Goal: Navigation & Orientation: Find specific page/section

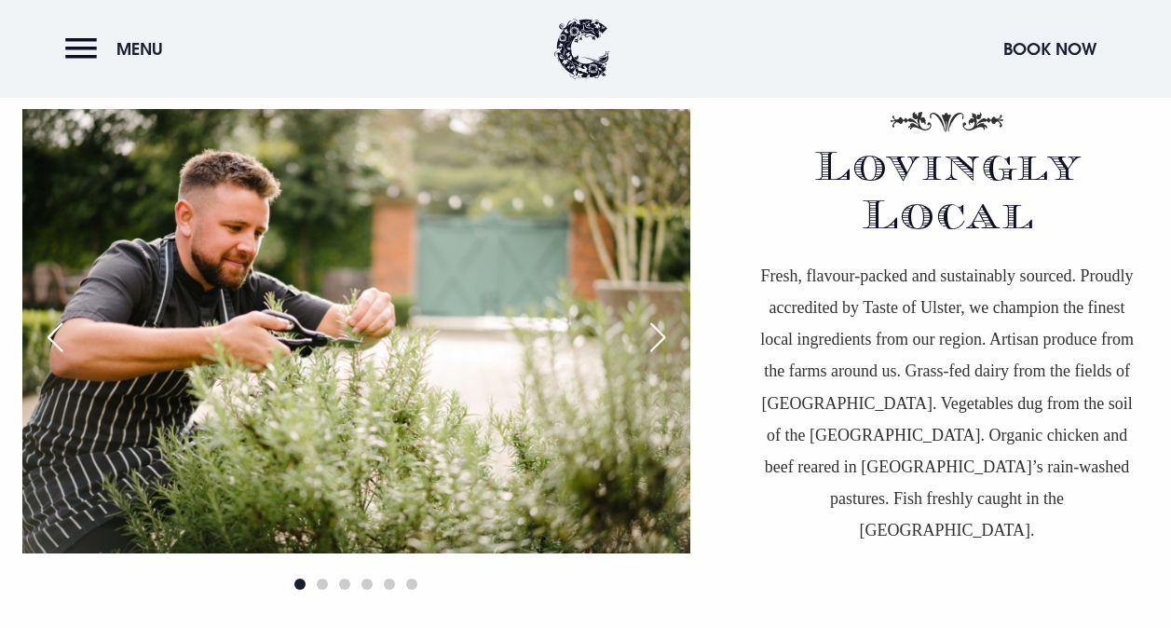
scroll to position [4658, 0]
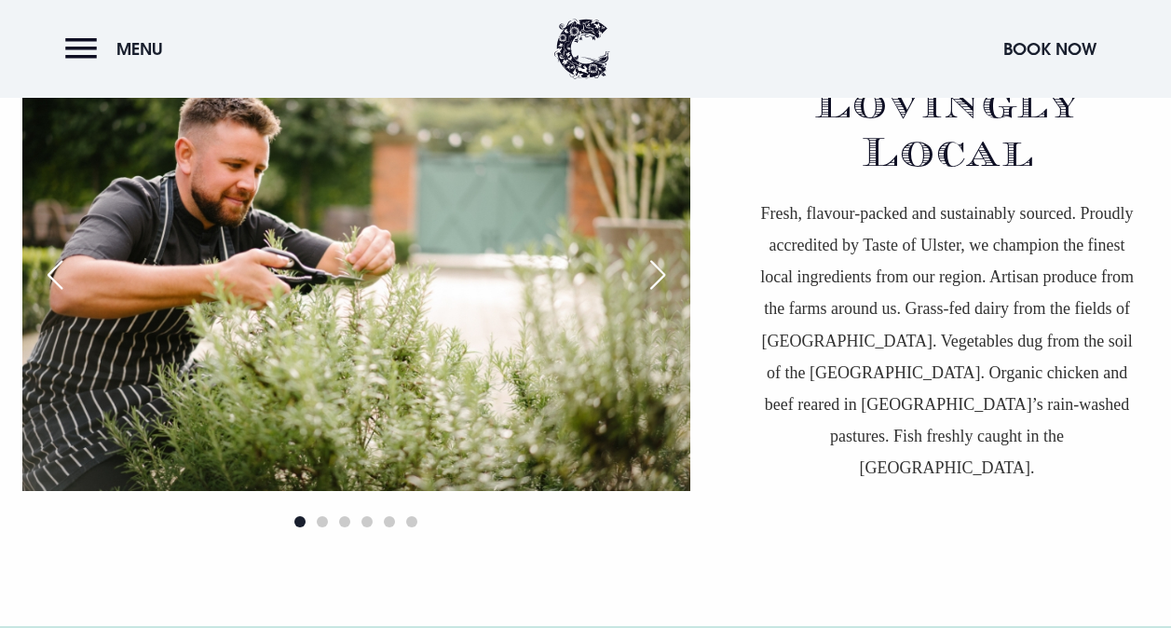
click at [663, 268] on div "Next slide" at bounding box center [657, 274] width 47 height 41
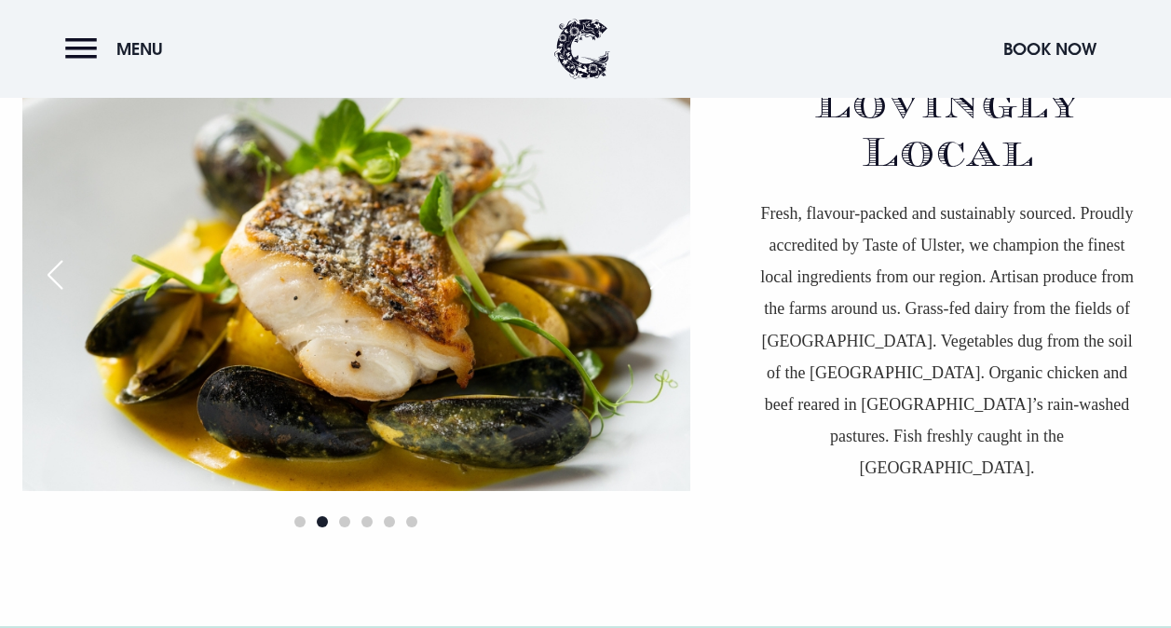
click at [662, 269] on div "Next slide" at bounding box center [657, 274] width 47 height 41
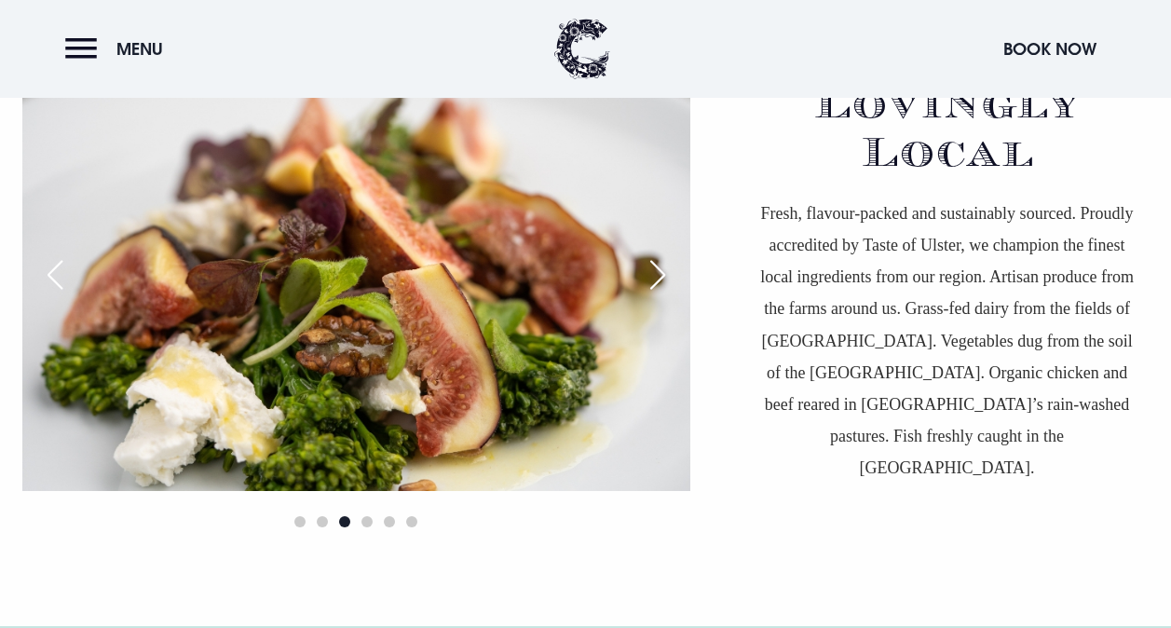
click at [662, 269] on div "Next slide" at bounding box center [657, 274] width 47 height 41
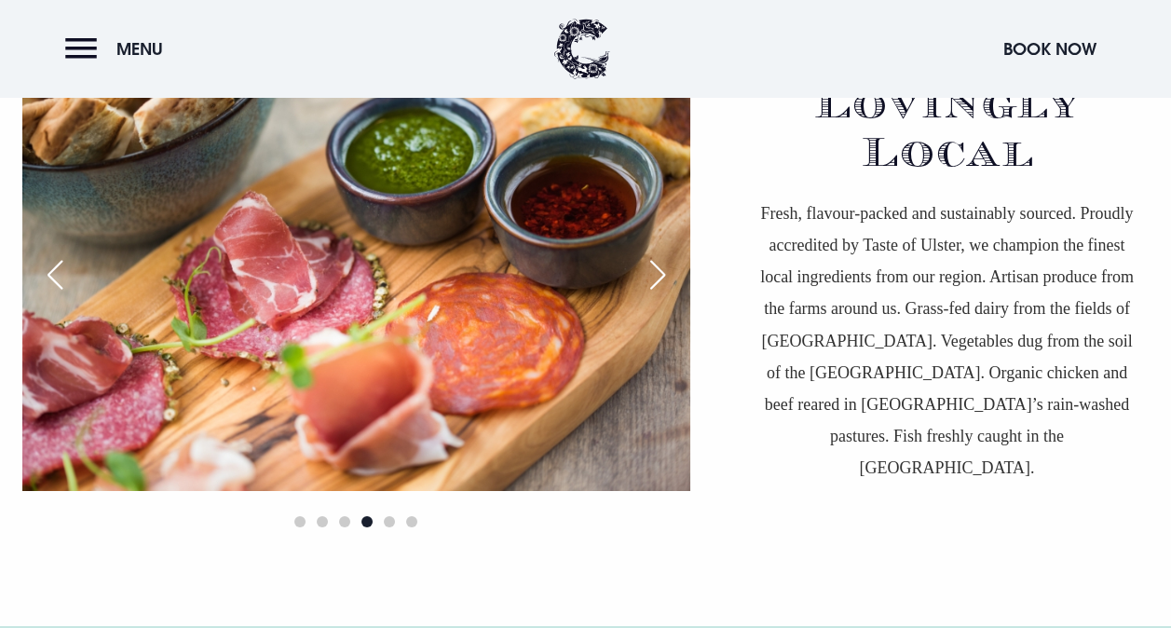
click at [662, 269] on div "Next slide" at bounding box center [657, 274] width 47 height 41
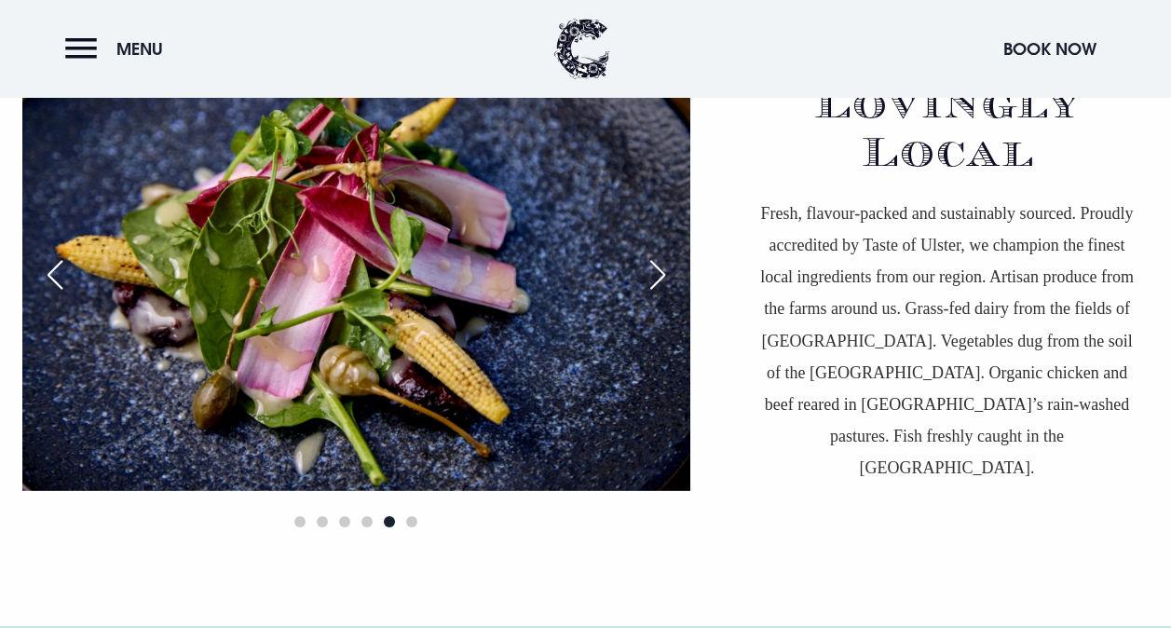
click at [662, 269] on div "Next slide" at bounding box center [657, 274] width 47 height 41
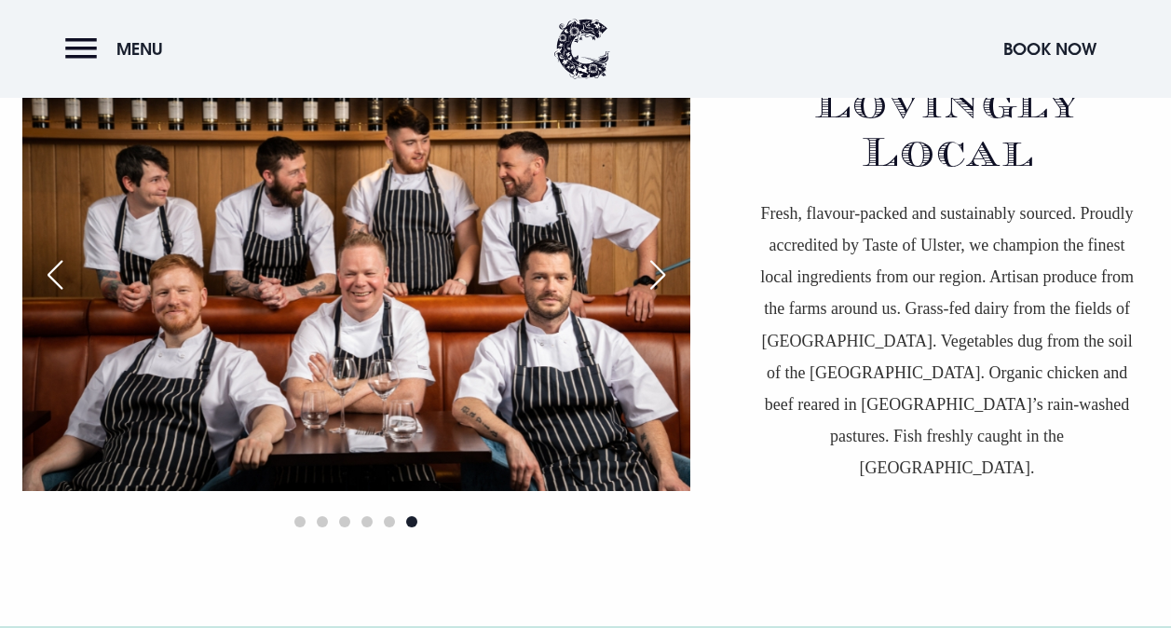
click at [660, 285] on div "Next slide" at bounding box center [657, 274] width 47 height 41
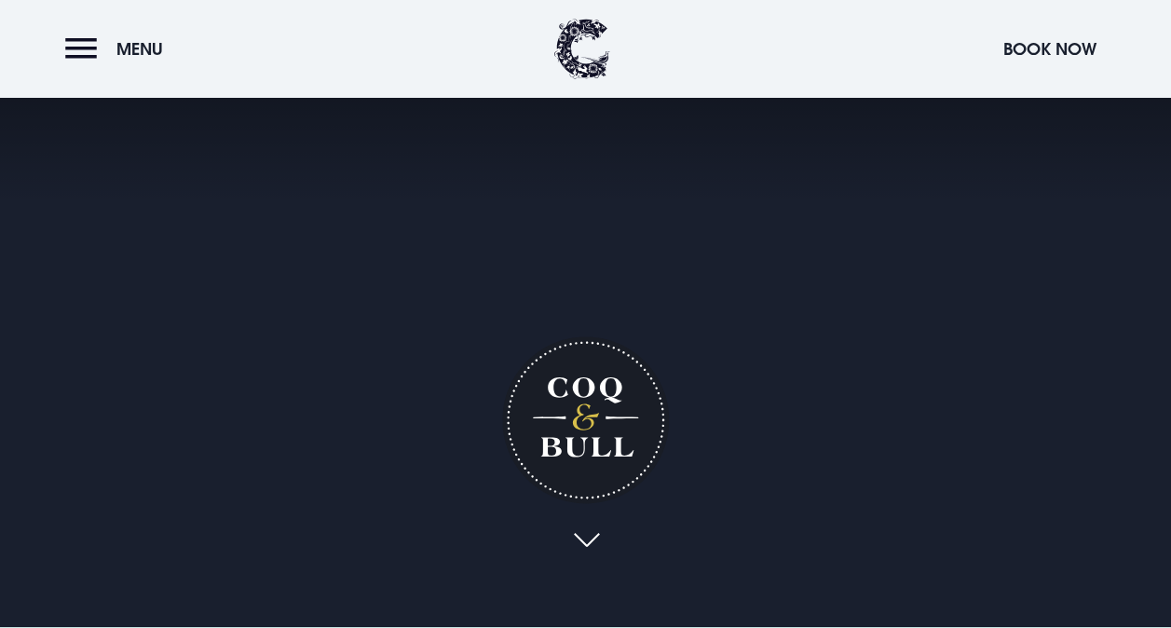
scroll to position [0, 0]
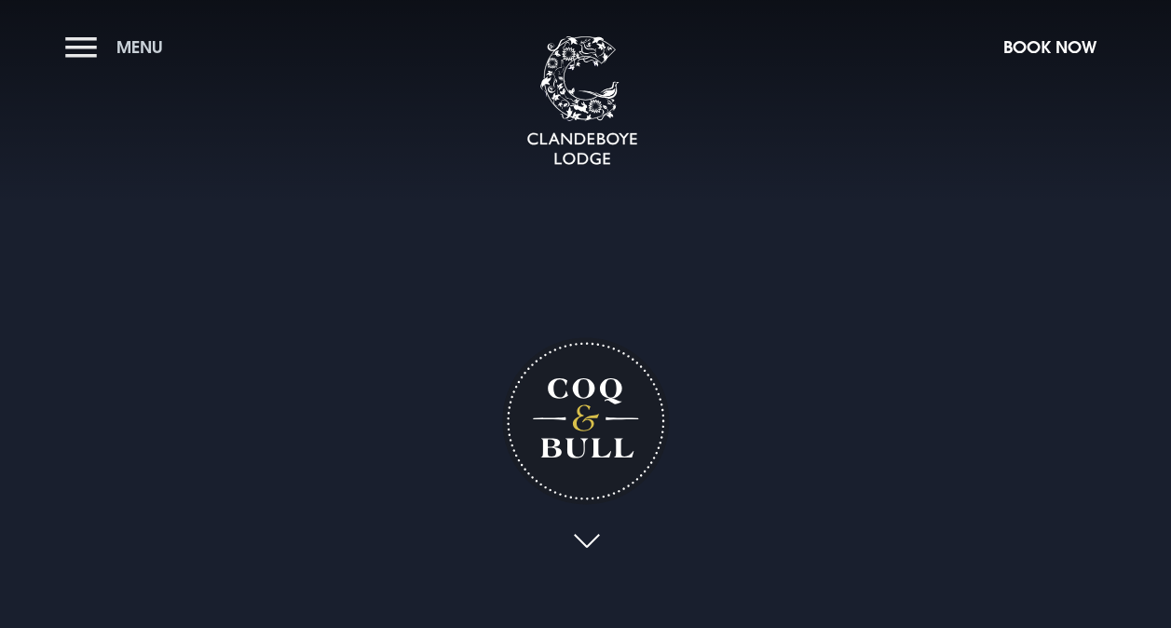
click at [74, 42] on button "Menu" at bounding box center [118, 47] width 107 height 40
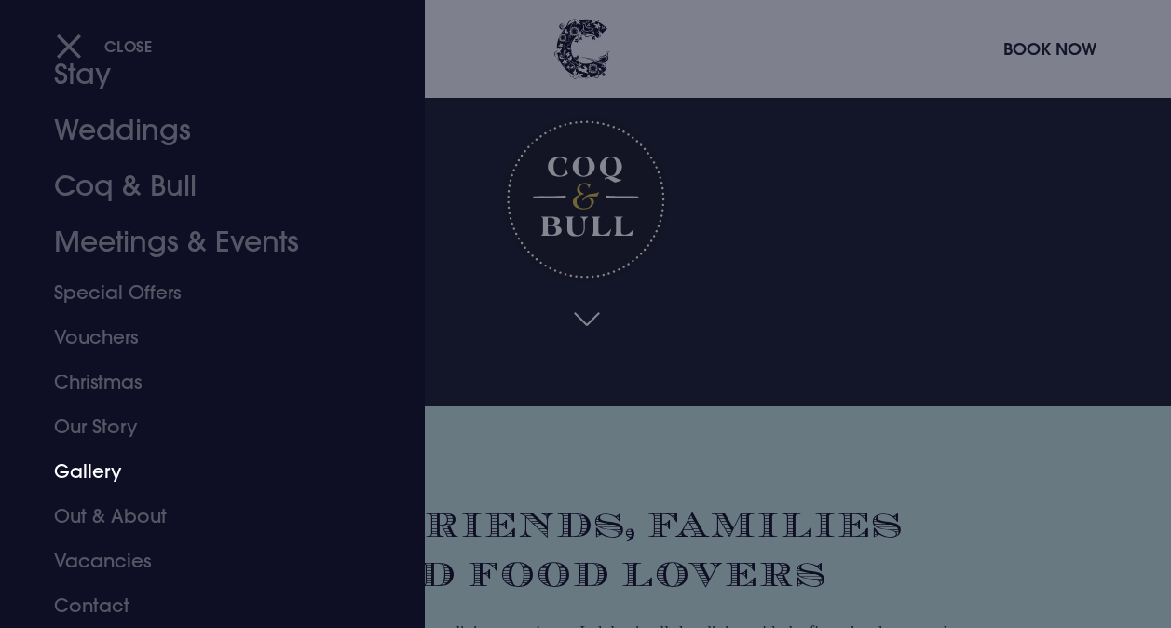
scroll to position [279, 0]
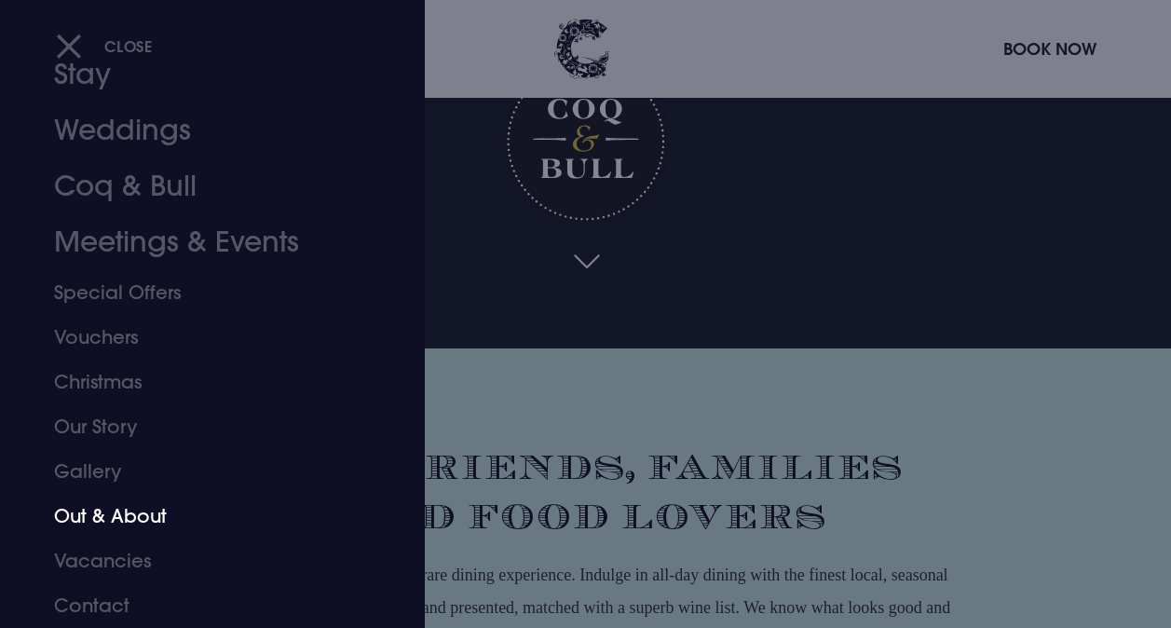
click at [78, 516] on link "Out & About" at bounding box center [200, 516] width 292 height 45
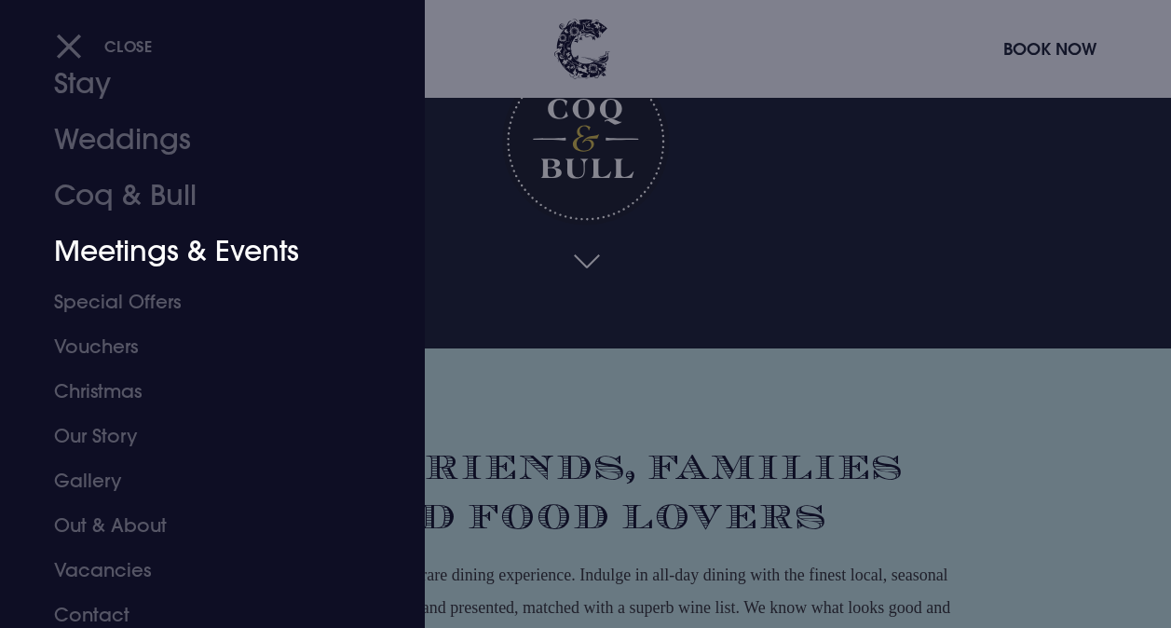
scroll to position [73, 0]
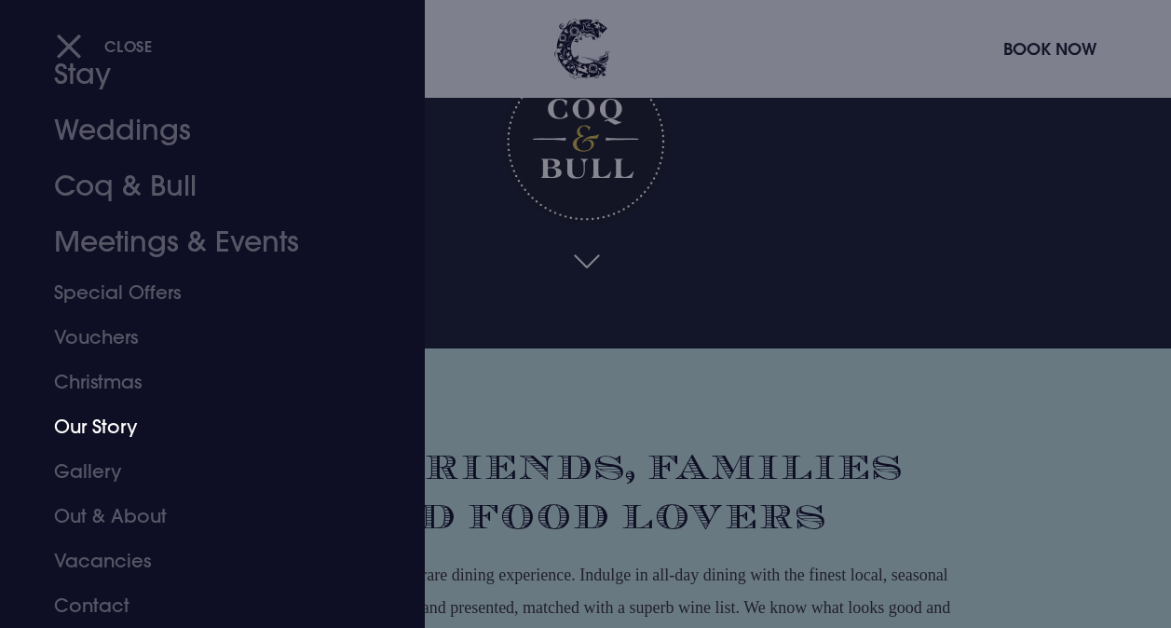
click at [86, 433] on link "Our Story" at bounding box center [200, 426] width 292 height 45
